Goal: Task Accomplishment & Management: Complete application form

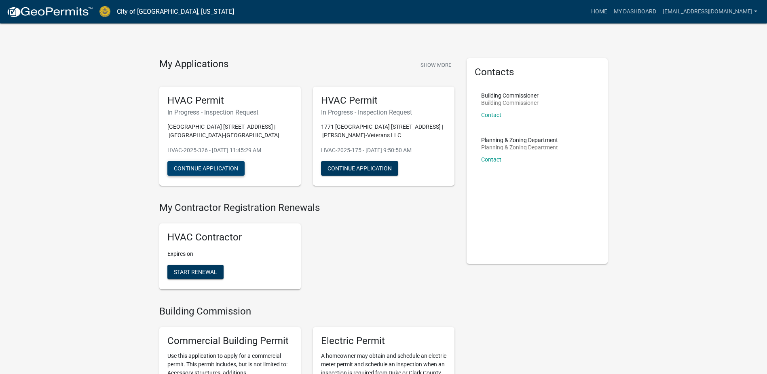
click at [209, 166] on button "Continue Application" at bounding box center [205, 168] width 77 height 15
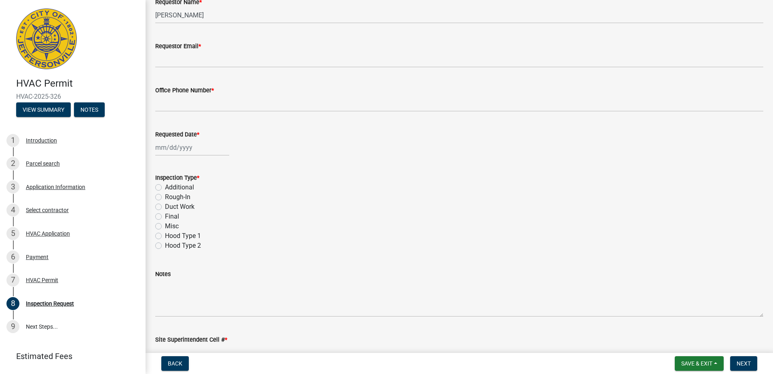
scroll to position [81, 0]
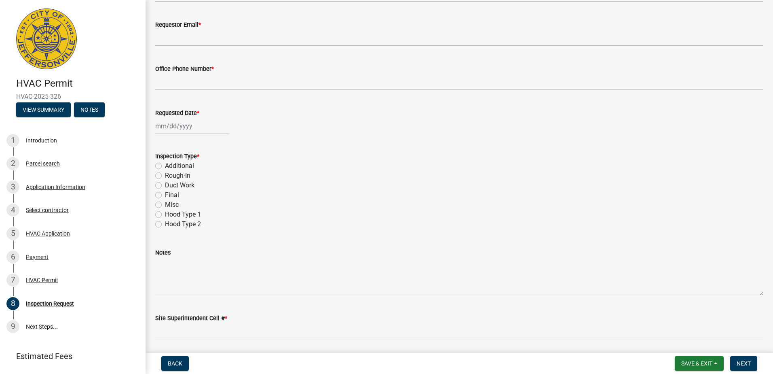
click at [162, 193] on div "Final" at bounding box center [459, 195] width 608 height 10
click at [165, 196] on label "Final" at bounding box center [172, 195] width 14 height 10
click at [165, 195] on input "Final" at bounding box center [167, 192] width 5 height 5
radio input "true"
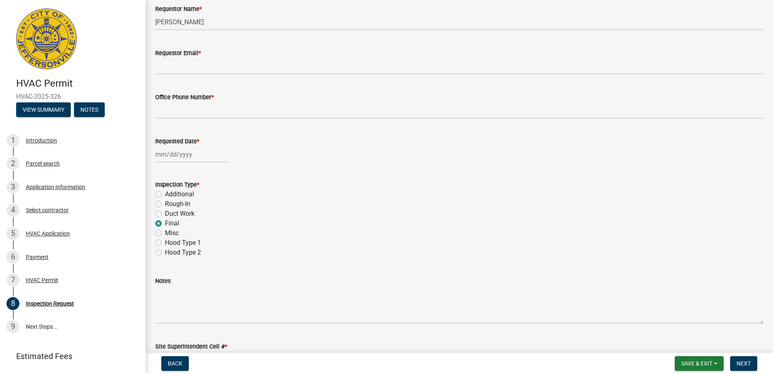
scroll to position [40, 0]
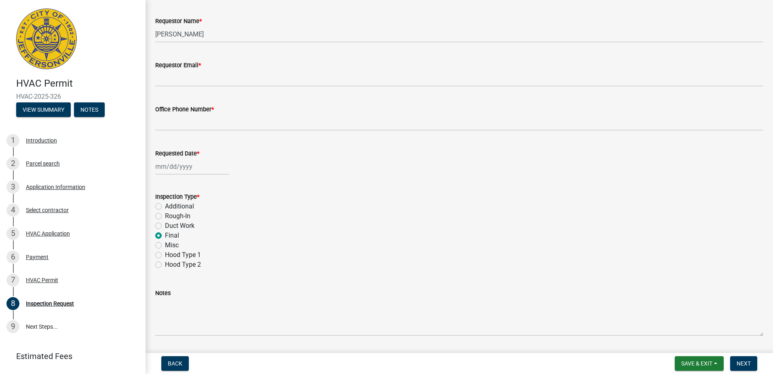
click at [183, 172] on div at bounding box center [192, 166] width 74 height 17
select select "8"
select select "2025"
click at [202, 235] on div "14" at bounding box center [202, 235] width 13 height 13
type input "[DATE]"
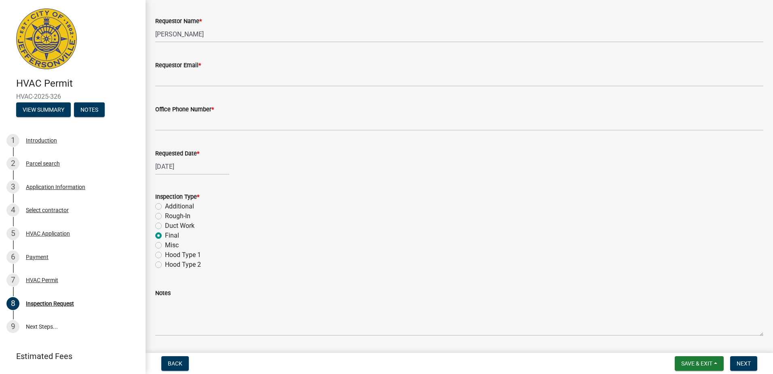
click at [306, 219] on div "Rough-In" at bounding box center [459, 216] width 608 height 10
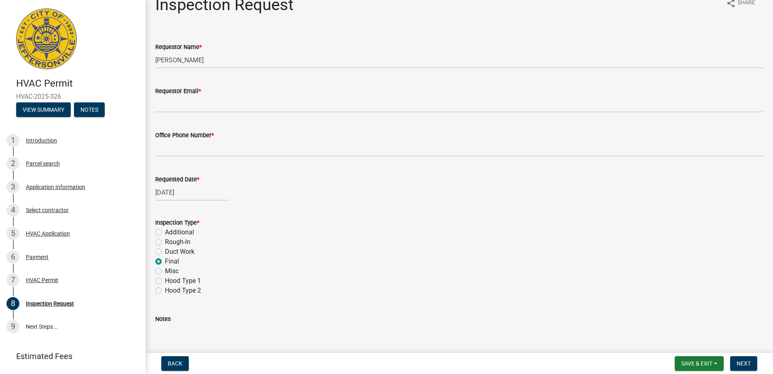
scroll to position [0, 0]
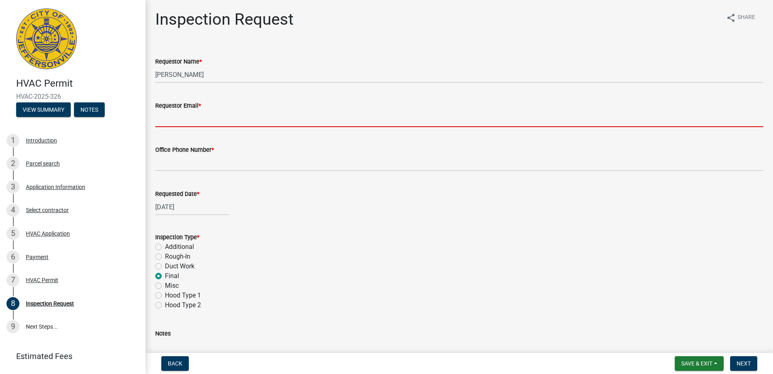
click at [184, 120] on input "Requestor Email *" at bounding box center [459, 118] width 608 height 17
type input "[EMAIL_ADDRESS][DOMAIN_NAME]"
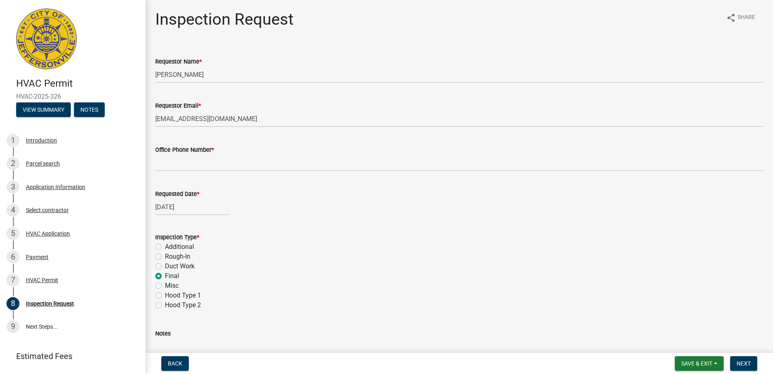
click at [347, 237] on div "Inspection Type *" at bounding box center [459, 237] width 608 height 10
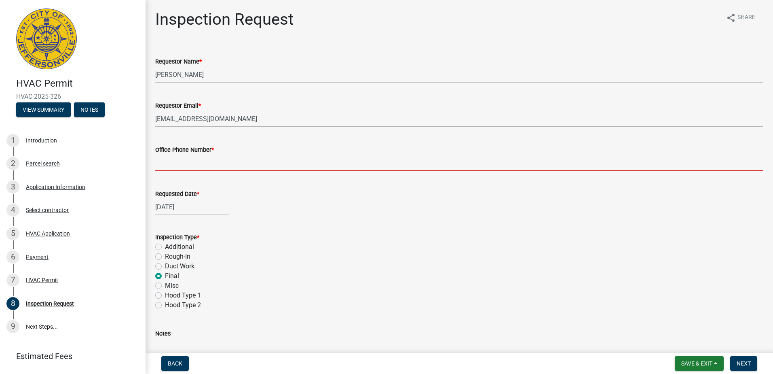
click at [200, 164] on input "Office Phone Number *" at bounding box center [459, 162] width 608 height 17
type input "[PHONE_NUMBER]"
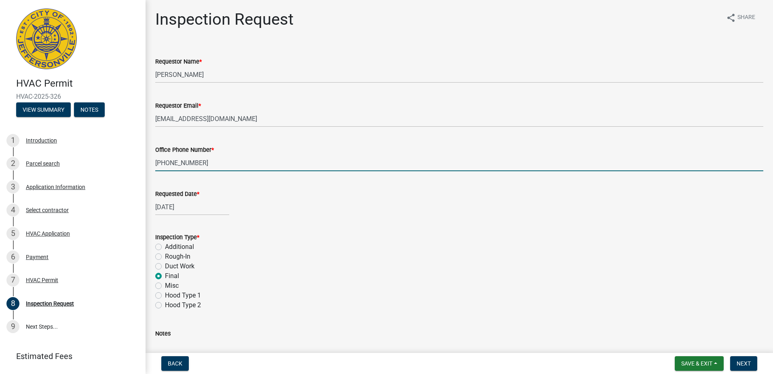
click at [261, 206] on div "[DATE]" at bounding box center [459, 207] width 608 height 17
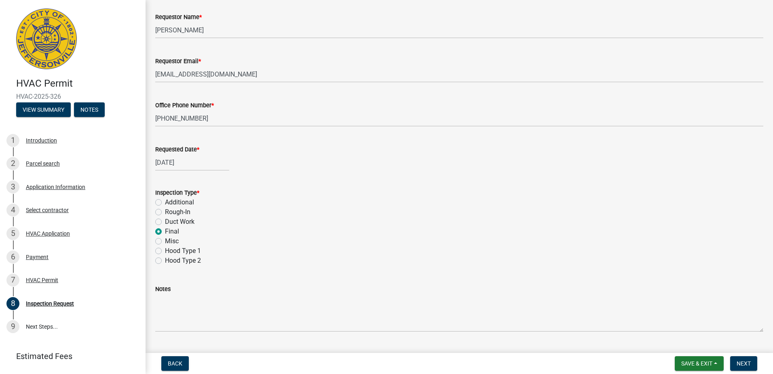
scroll to position [109, 0]
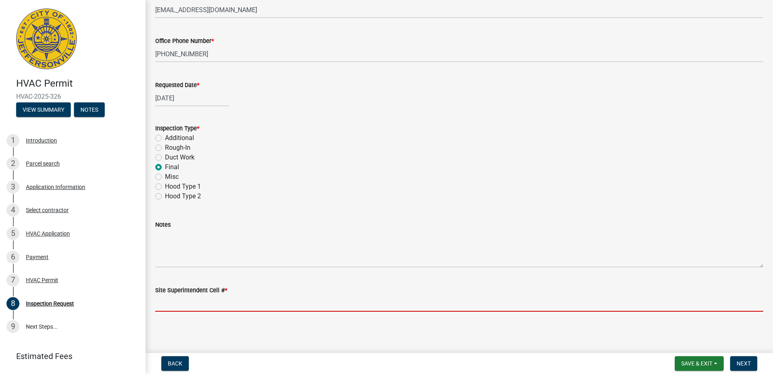
click at [237, 302] on input "Site Superintendent Cell # *" at bounding box center [459, 303] width 608 height 17
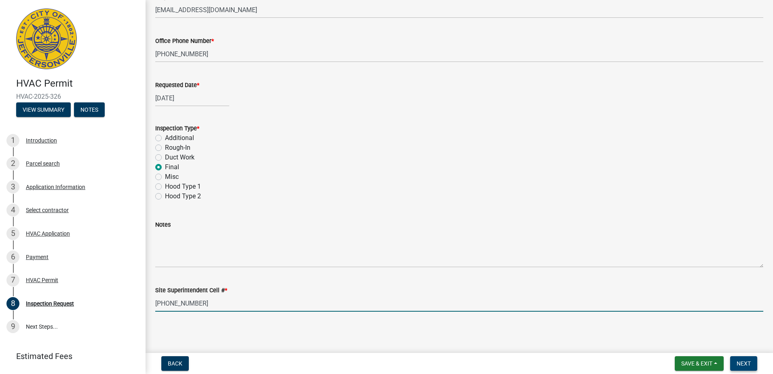
type input "[PHONE_NUMBER]"
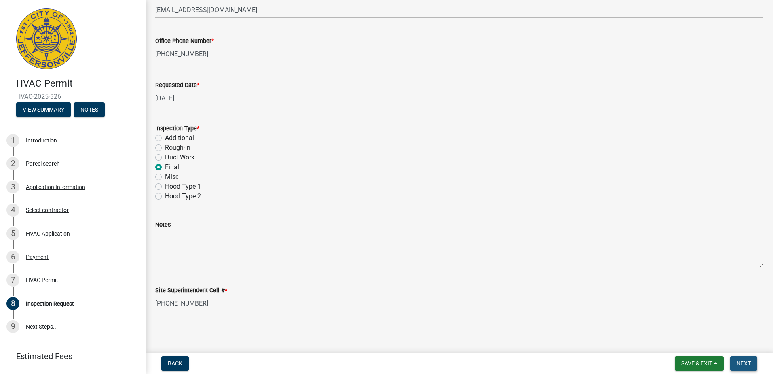
click at [746, 356] on button "Next" at bounding box center [743, 363] width 27 height 15
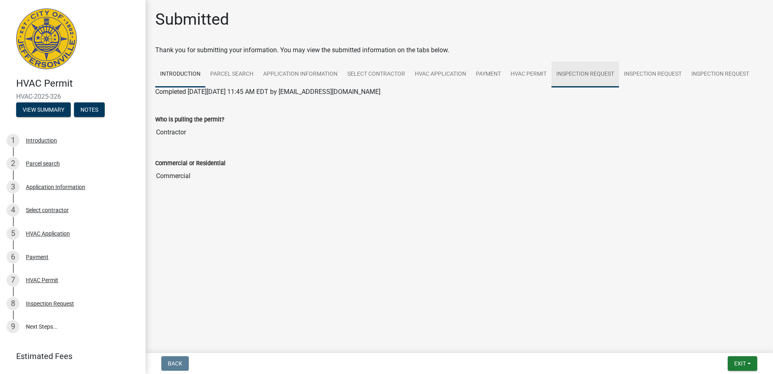
click at [573, 72] on link "Inspection Request" at bounding box center [585, 74] width 68 height 26
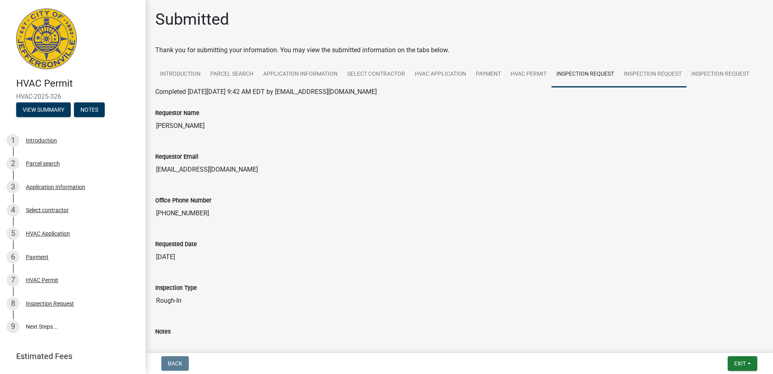
click at [647, 73] on link "Inspection Request" at bounding box center [653, 74] width 68 height 26
click at [738, 65] on link "Inspection Request" at bounding box center [721, 74] width 68 height 26
